Goal: Task Accomplishment & Management: Manage account settings

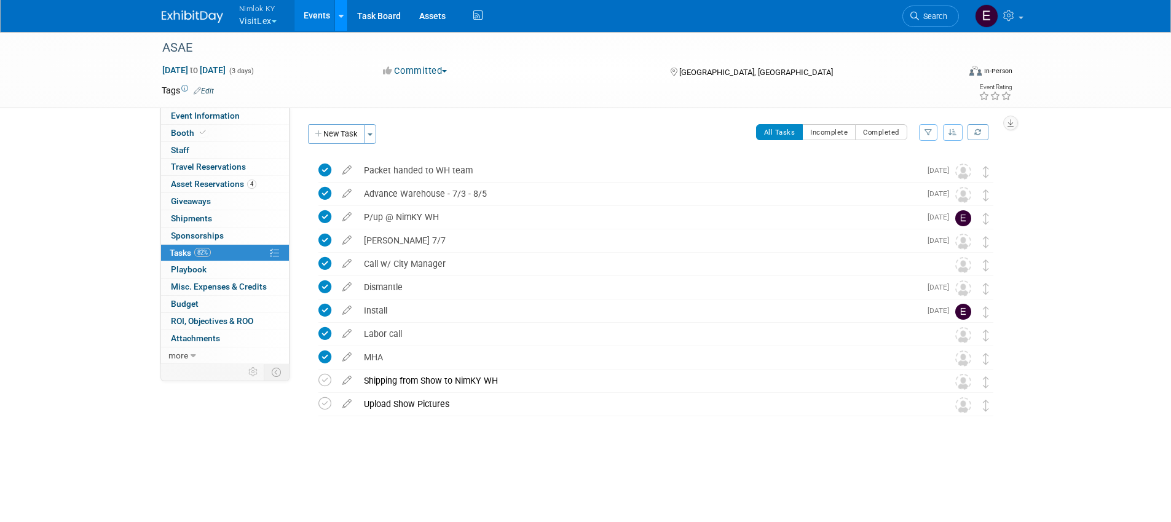
click at [346, 17] on link at bounding box center [340, 15] width 13 height 31
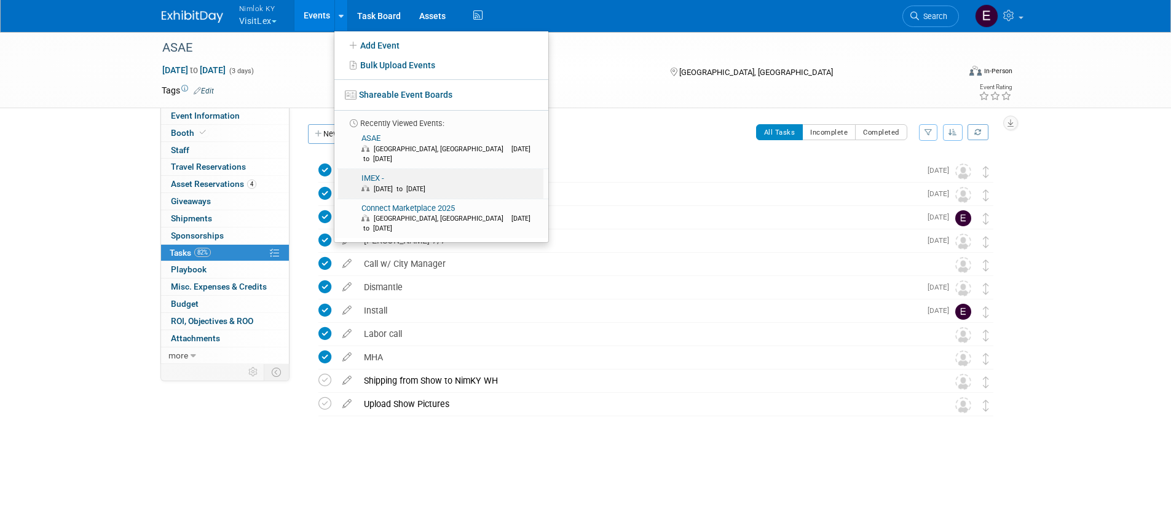
click at [382, 169] on link "IMEX - Oct 7, 2025 to Oct 9, 2025" at bounding box center [440, 183] width 205 height 29
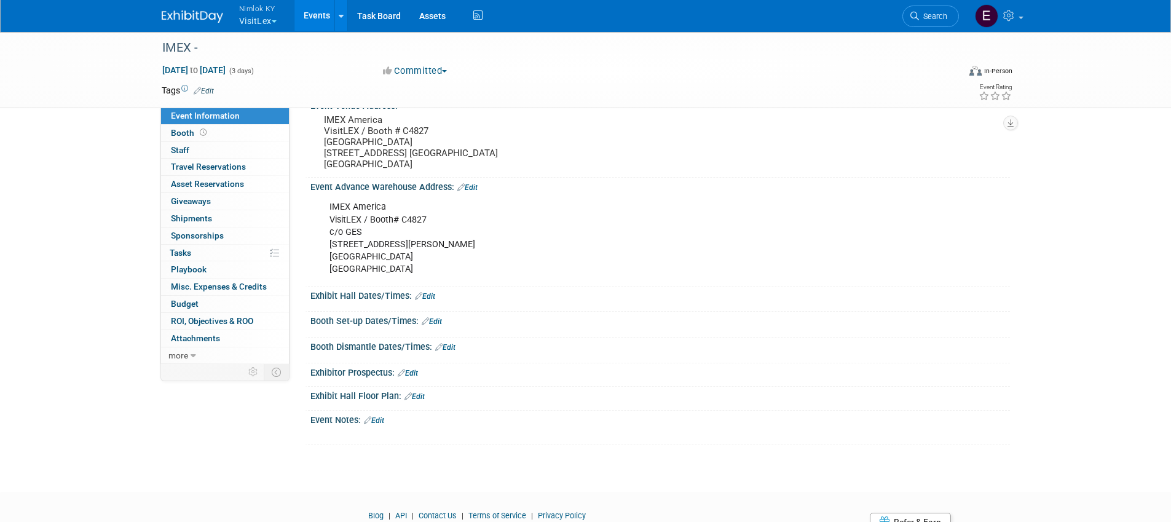
scroll to position [96, 0]
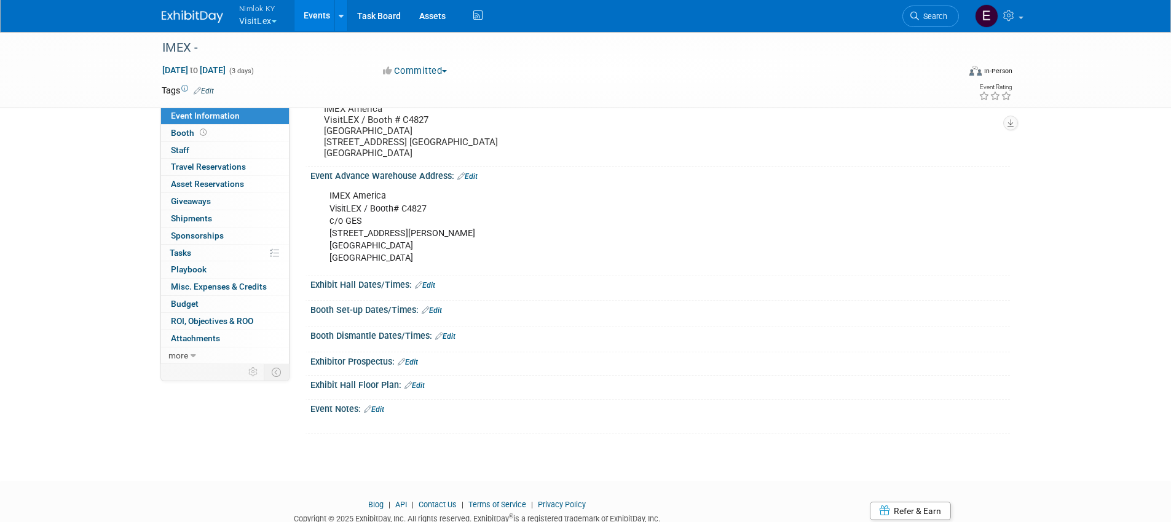
click at [434, 315] on link "Edit" at bounding box center [432, 310] width 20 height 9
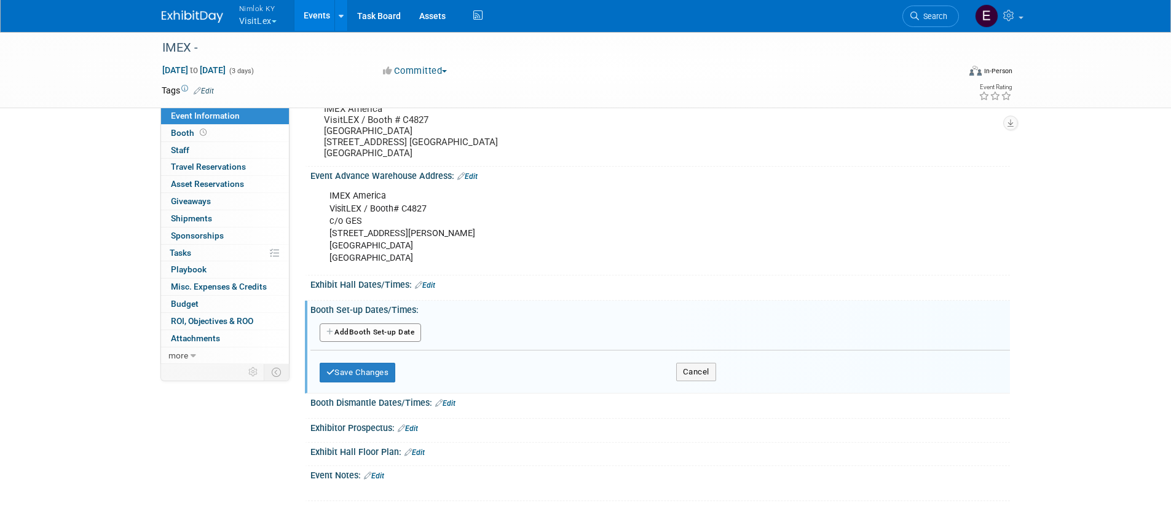
click at [411, 342] on button "Add Another Booth Set-up Date" at bounding box center [371, 332] width 102 height 18
select select "9"
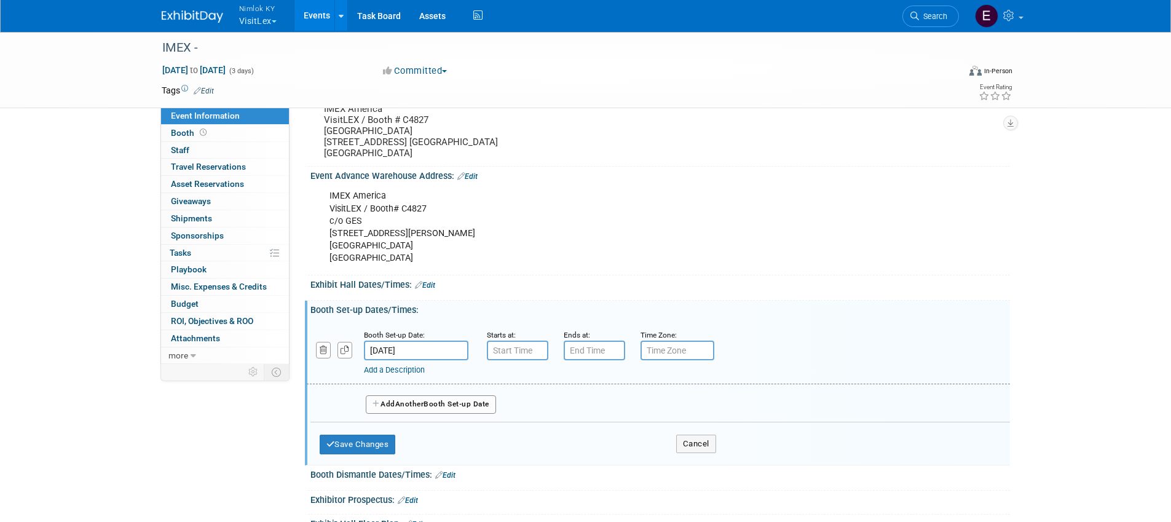
click at [422, 360] on input "[DATE]" at bounding box center [416, 350] width 104 height 20
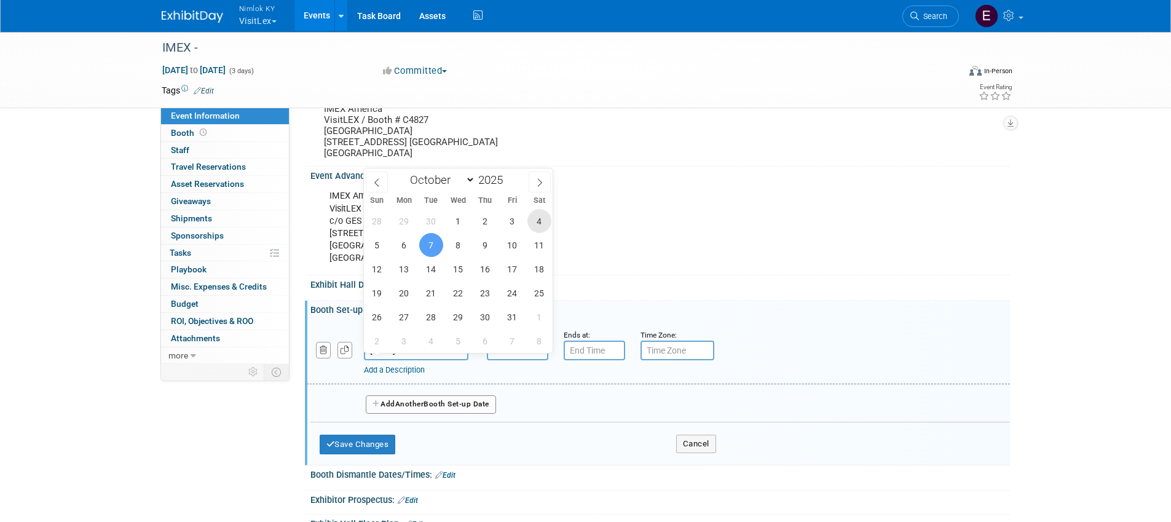
click at [550, 218] on span "4" at bounding box center [539, 221] width 24 height 24
type input "[DATE]"
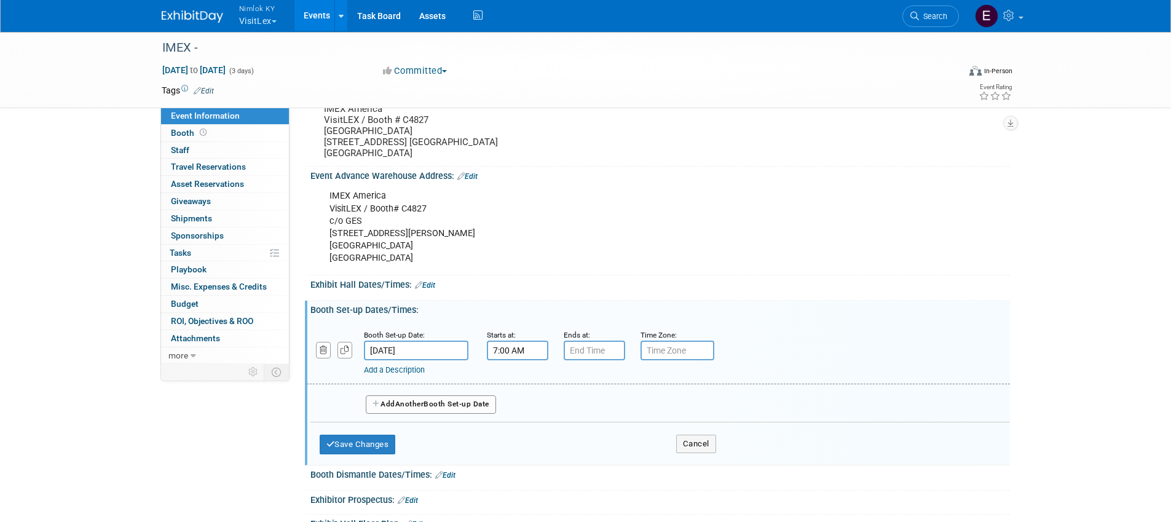
click at [514, 360] on input "7:00 AM" at bounding box center [517, 350] width 61 height 20
click at [517, 390] on span at bounding box center [515, 381] width 22 height 22
type input "8:00 AM"
click at [613, 473] on span at bounding box center [606, 462] width 83 height 22
click at [598, 355] on input "7:00 PM" at bounding box center [593, 350] width 61 height 20
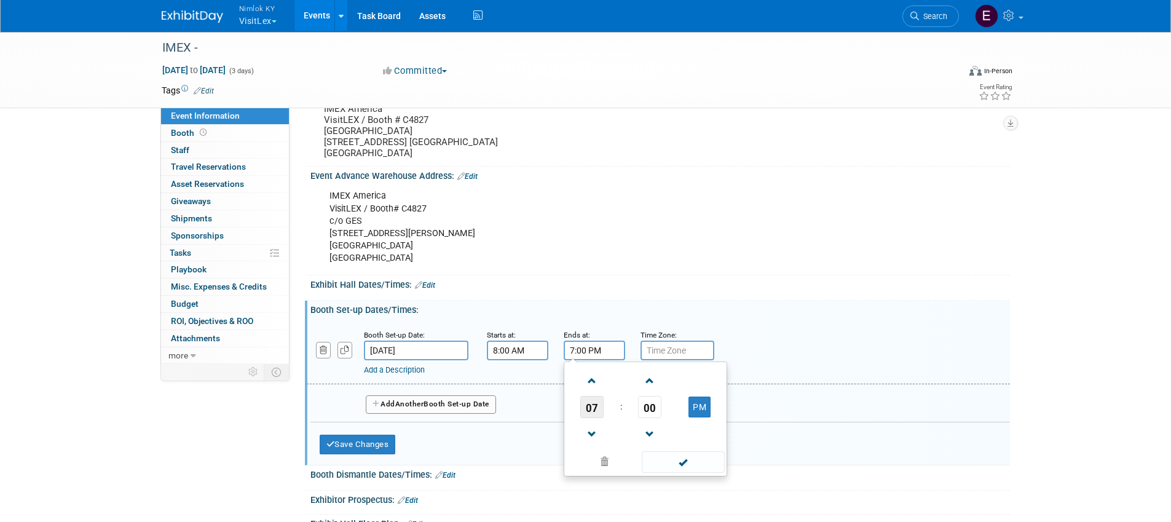
click at [591, 416] on span "07" at bounding box center [591, 407] width 23 height 22
click at [699, 458] on td "11" at bounding box center [703, 447] width 39 height 33
click at [591, 360] on input "11:00 PM" at bounding box center [593, 350] width 61 height 20
type input "11:59 PM"
click at [660, 291] on div "Exhibit Hall Dates/Times: Edit" at bounding box center [659, 283] width 699 height 16
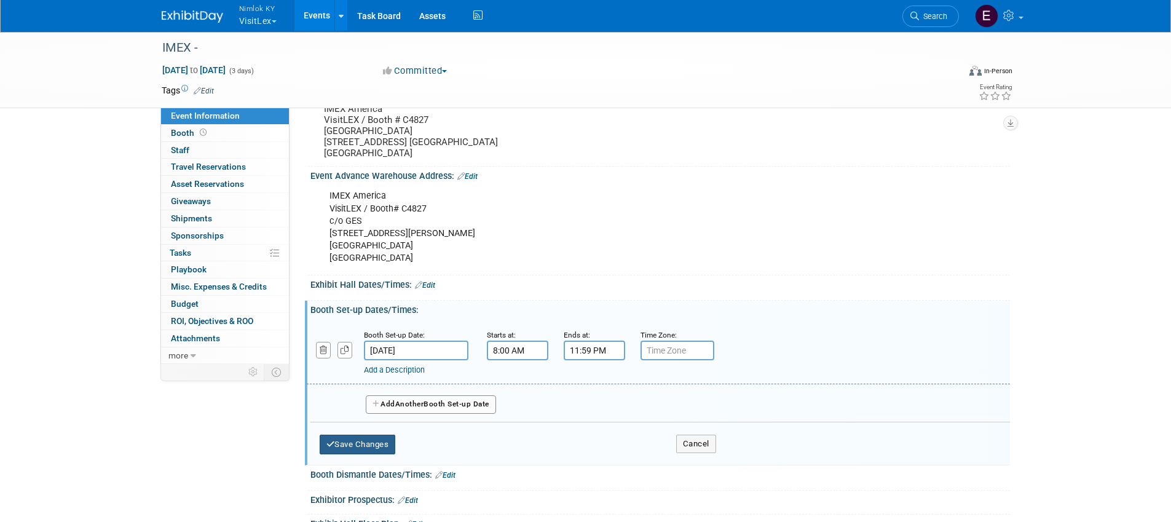
click at [374, 454] on button "Save Changes" at bounding box center [358, 444] width 76 height 20
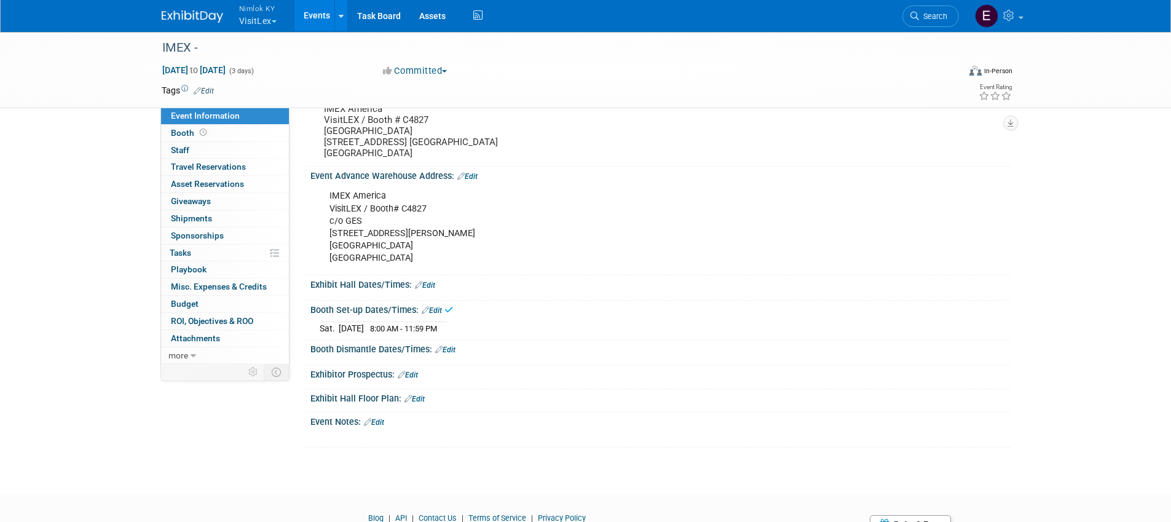
click at [434, 315] on link "Edit" at bounding box center [432, 310] width 20 height 9
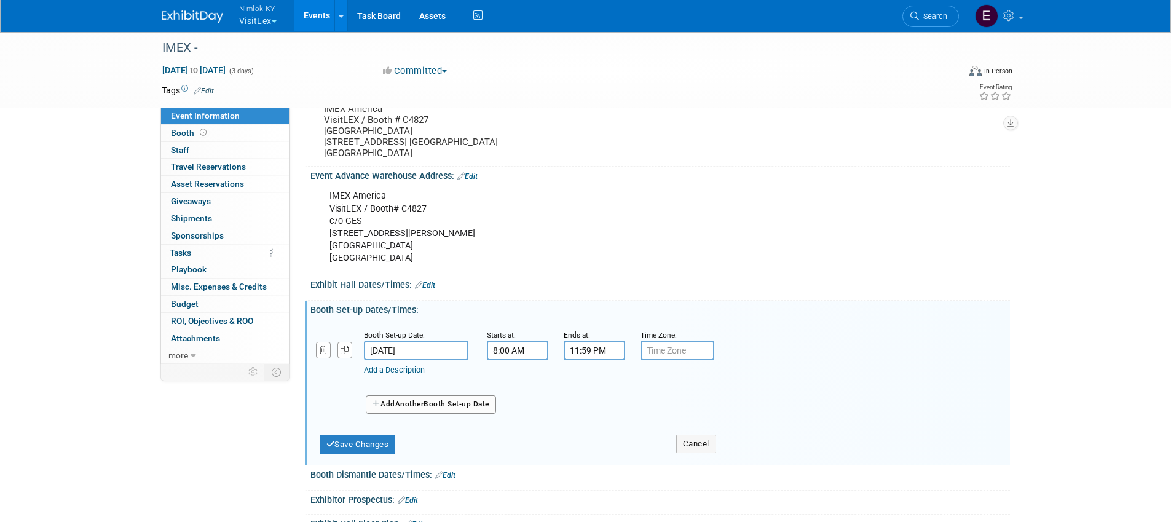
click at [379, 407] on icon "button" at bounding box center [376, 403] width 9 height 7
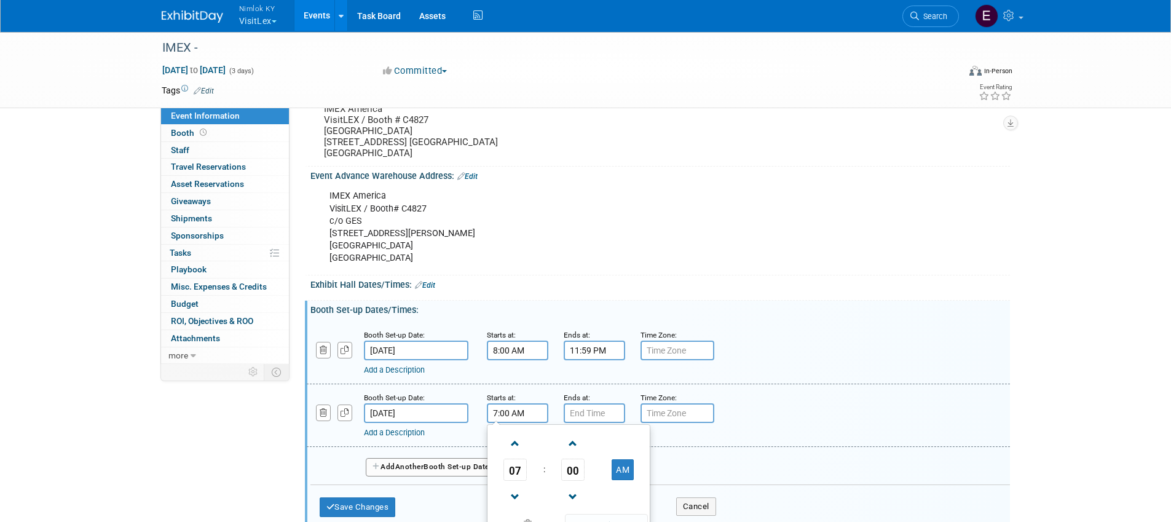
click at [495, 423] on input "7:00 AM" at bounding box center [517, 413] width 61 height 20
click at [501, 421] on input "712:00 AM" at bounding box center [517, 413] width 61 height 20
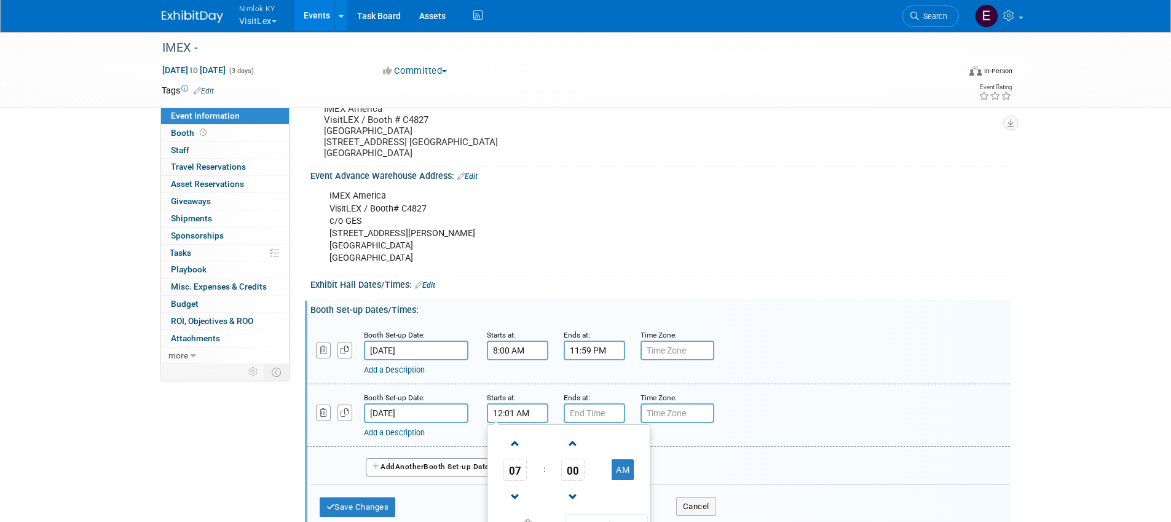
type input "12:01 AM"
click at [593, 384] on div "Booth Set-up Date: [DATE] Starts at: 8:00 AM Ends at: 11:59 PM Time Zone: Apply…" at bounding box center [658, 352] width 703 height 63
click at [590, 420] on input "7:00 PM" at bounding box center [593, 413] width 61 height 20
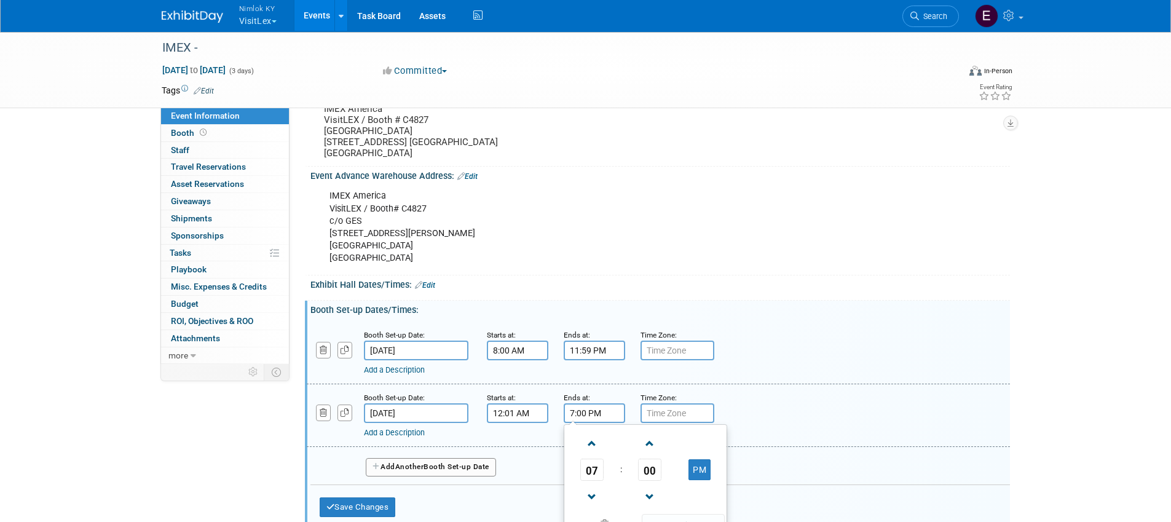
click at [590, 420] on input "7:00 PM" at bounding box center [593, 413] width 61 height 20
type input "11:59 PM"
click at [750, 396] on div "Booth Set-up Date: [DATE] Starts at: 12:01 AM Ends at: 11:59 PM 07 : 00 PM 12 0…" at bounding box center [658, 415] width 703 height 63
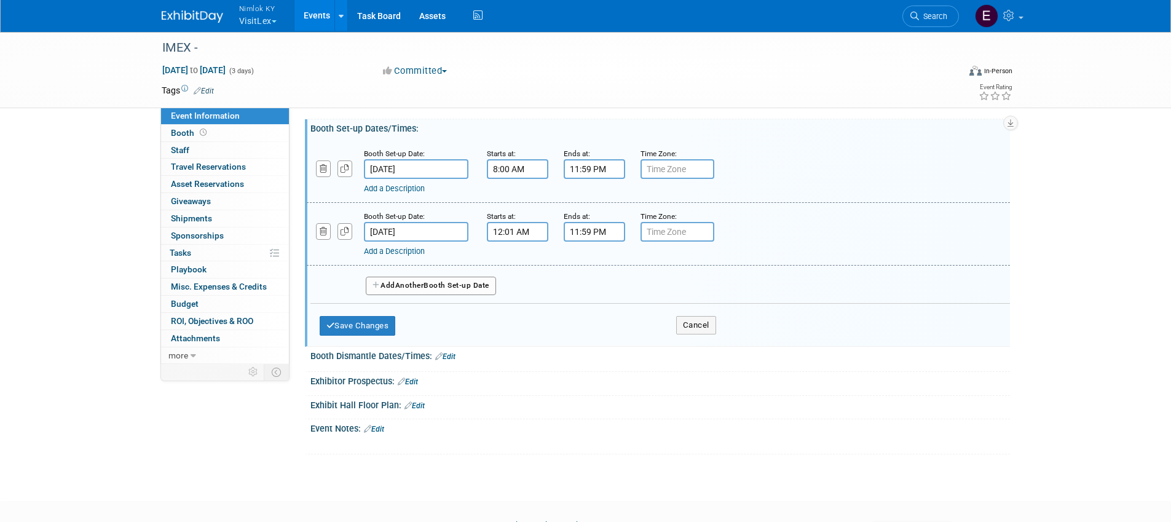
scroll to position [278, 0]
click at [448, 292] on button "Add Another Booth Set-up Date" at bounding box center [431, 285] width 130 height 18
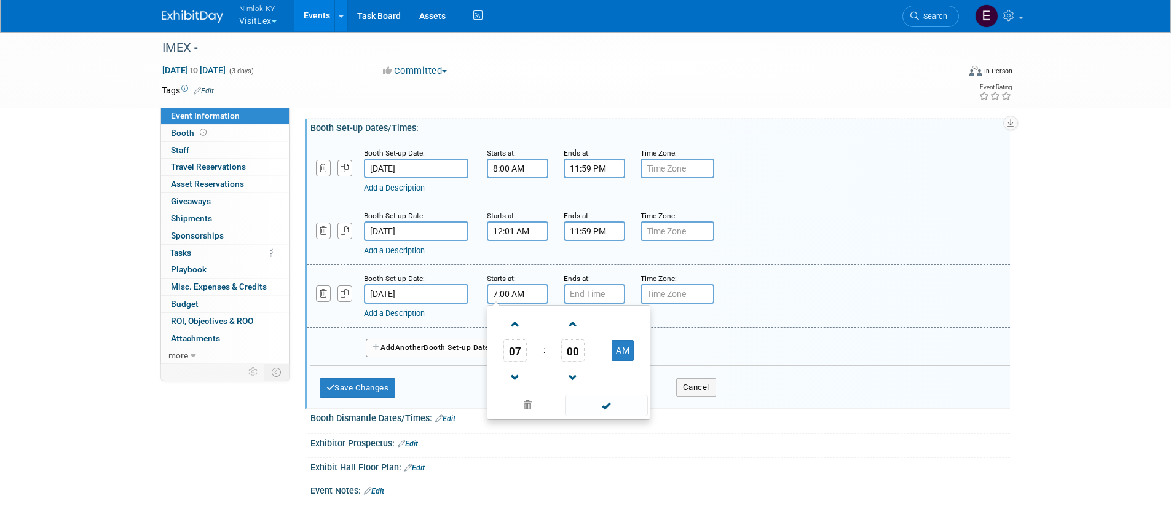
click at [507, 304] on input "7:00 AM" at bounding box center [517, 294] width 61 height 20
drag, startPoint x: 503, startPoint y: 305, endPoint x: 487, endPoint y: 305, distance: 16.0
click at [487, 304] on input "7:00 AM" at bounding box center [517, 294] width 61 height 20
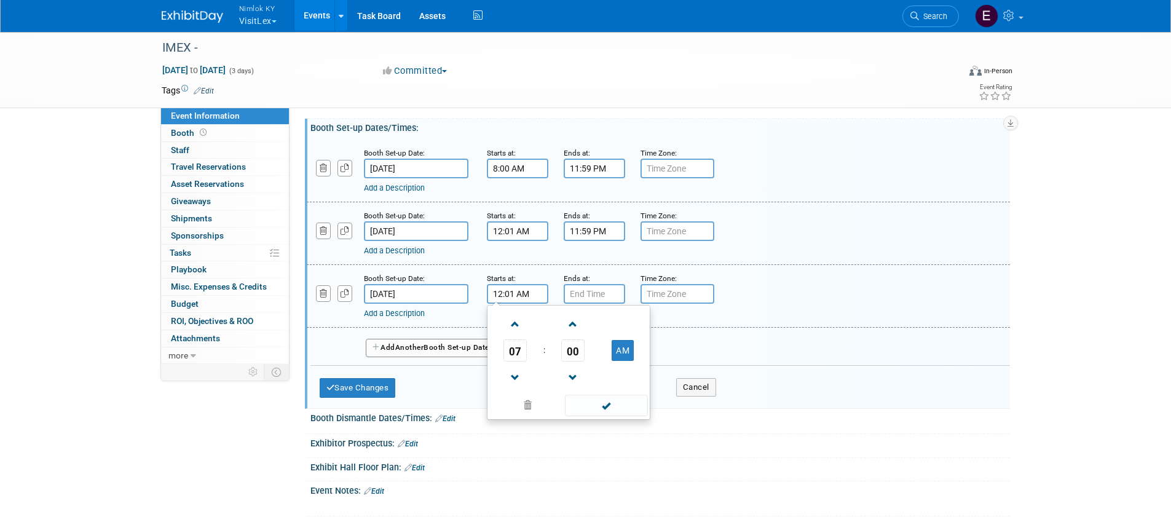
type input "12:01 AM"
click at [598, 304] on input "7:00 PM" at bounding box center [593, 294] width 61 height 20
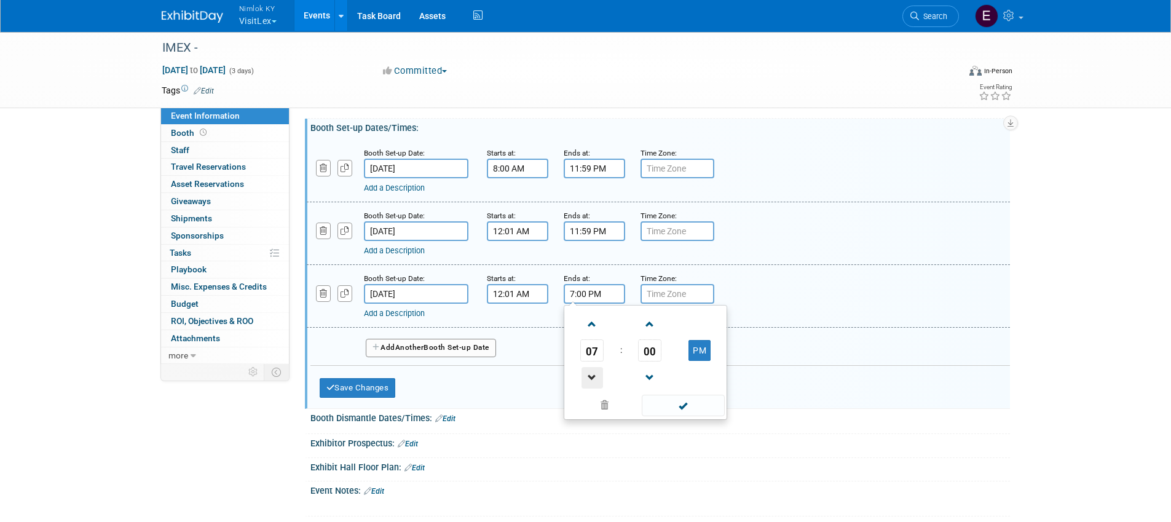
click at [588, 388] on span at bounding box center [592, 378] width 22 height 22
click at [598, 335] on span at bounding box center [592, 324] width 22 height 22
click at [598, 334] on span at bounding box center [592, 324] width 22 height 22
type input "8:00 PM"
click at [665, 416] on span at bounding box center [682, 405] width 83 height 22
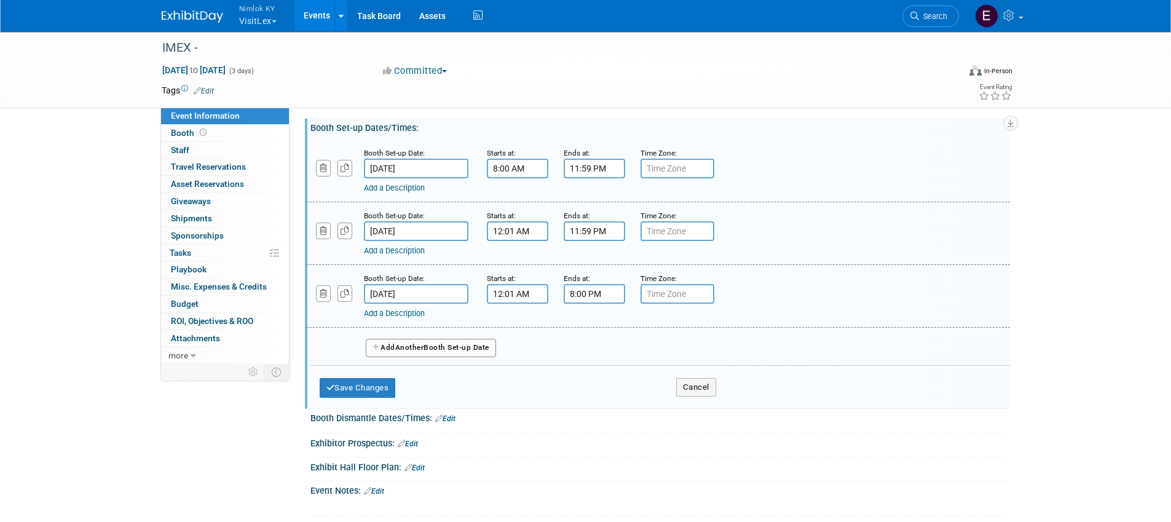
click at [827, 299] on div "Add a Description Description:" at bounding box center [657, 295] width 721 height 47
click at [376, 398] on button "Save Changes" at bounding box center [358, 388] width 76 height 20
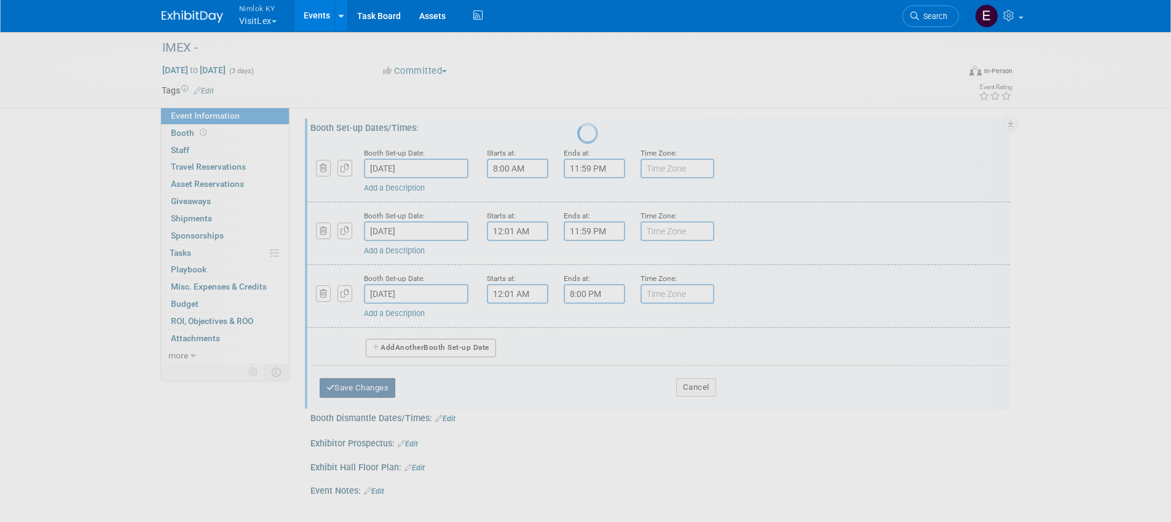
scroll to position [149, 0]
